Goal: Task Accomplishment & Management: Manage account settings

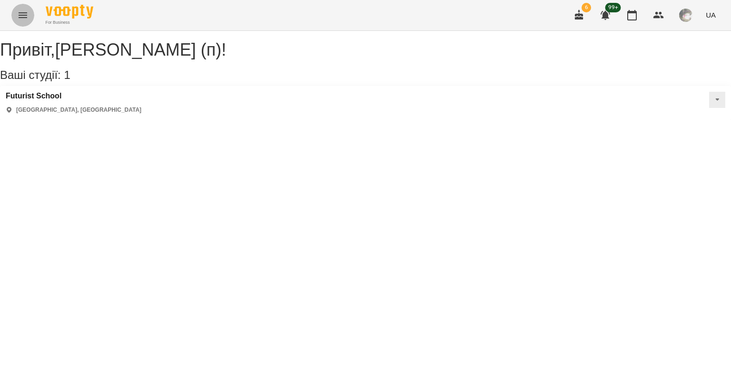
click at [15, 20] on button "Menu" at bounding box center [22, 15] width 23 height 23
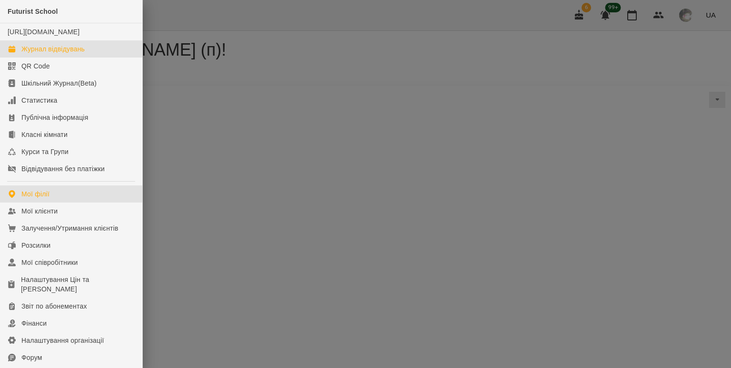
click at [36, 54] on div "Журнал відвідувань" at bounding box center [52, 49] width 63 height 10
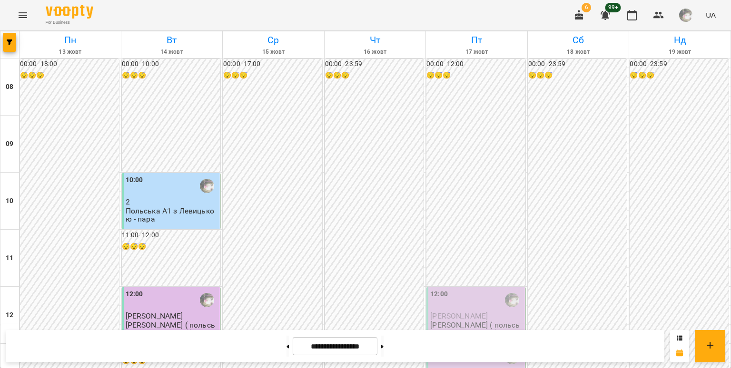
click at [31, 19] on button "Menu" at bounding box center [22, 15] width 23 height 23
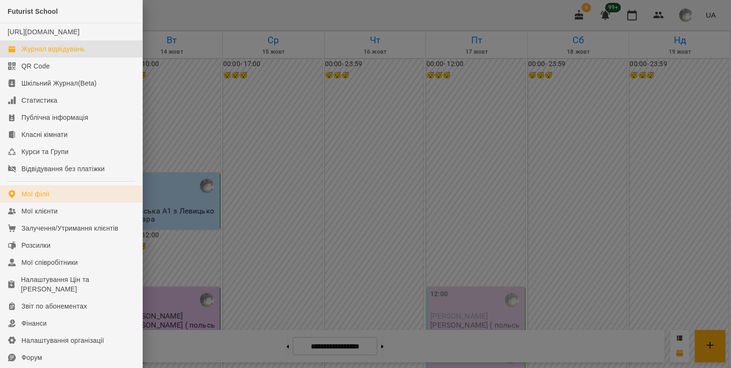
click at [52, 203] on link "Мої філії" at bounding box center [71, 194] width 142 height 17
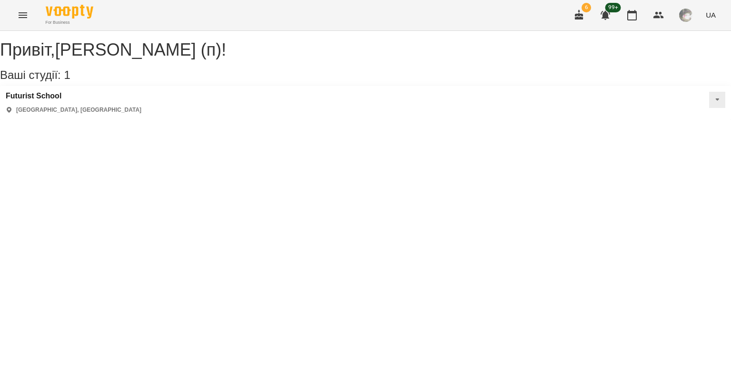
click at [228, 118] on div "[GEOGRAPHIC_DATA] [GEOGRAPHIC_DATA], [GEOGRAPHIC_DATA]" at bounding box center [365, 103] width 731 height 34
click at [715, 101] on icon at bounding box center [717, 99] width 4 height 2
click at [659, 149] on span "Статичний розклад" at bounding box center [686, 145] width 55 height 8
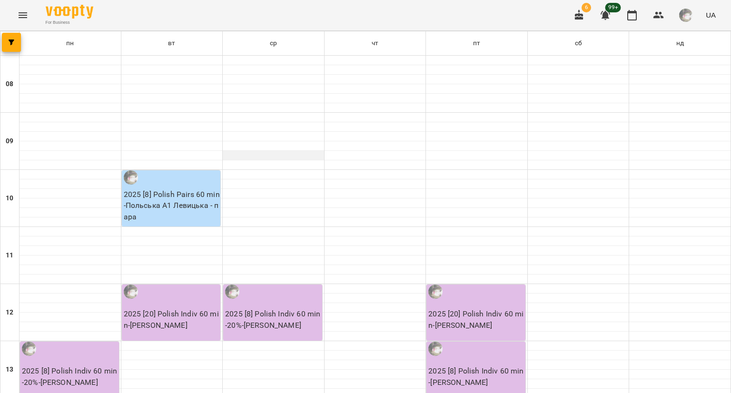
click at [312, 151] on div at bounding box center [273, 156] width 101 height 10
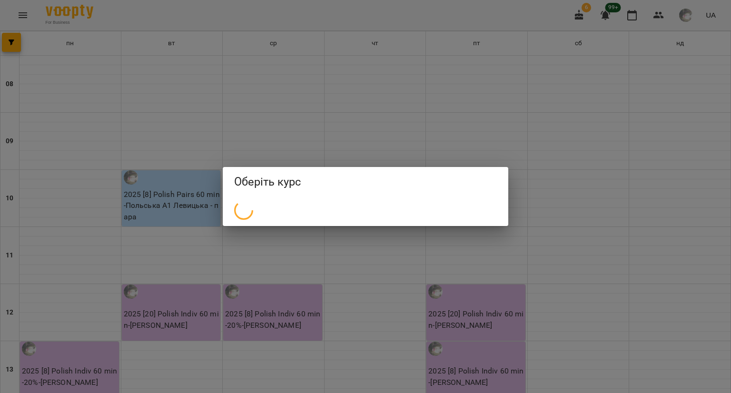
click at [183, 282] on div "Оберіть курс" at bounding box center [365, 196] width 731 height 393
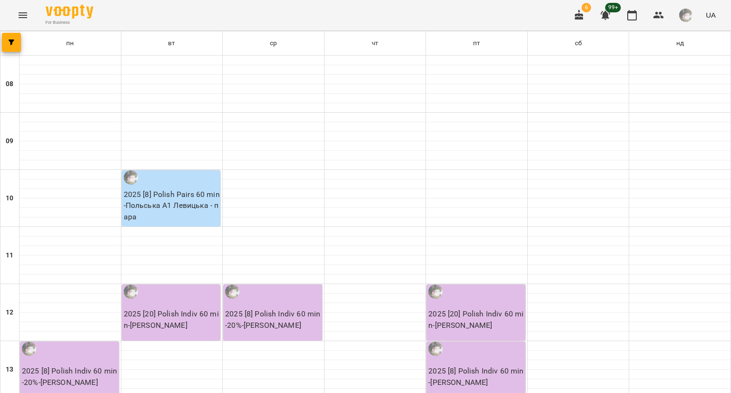
click at [190, 295] on div "2025 [20] Polish Indiv 60 min - [PERSON_NAME]" at bounding box center [171, 312] width 99 height 56
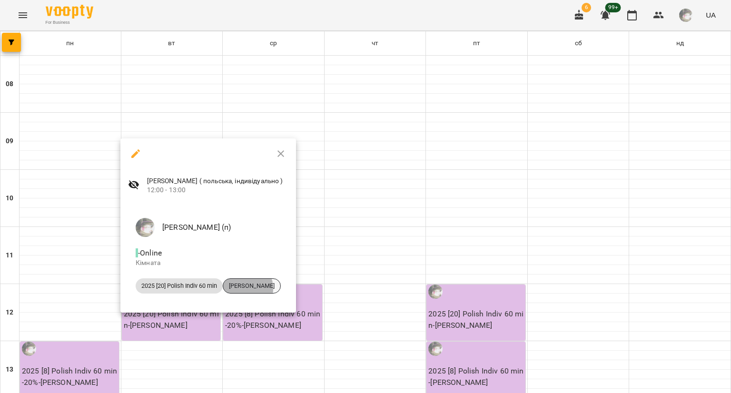
click at [244, 288] on span "[PERSON_NAME]" at bounding box center [251, 286] width 57 height 9
